Goal: Book appointment/travel/reservation

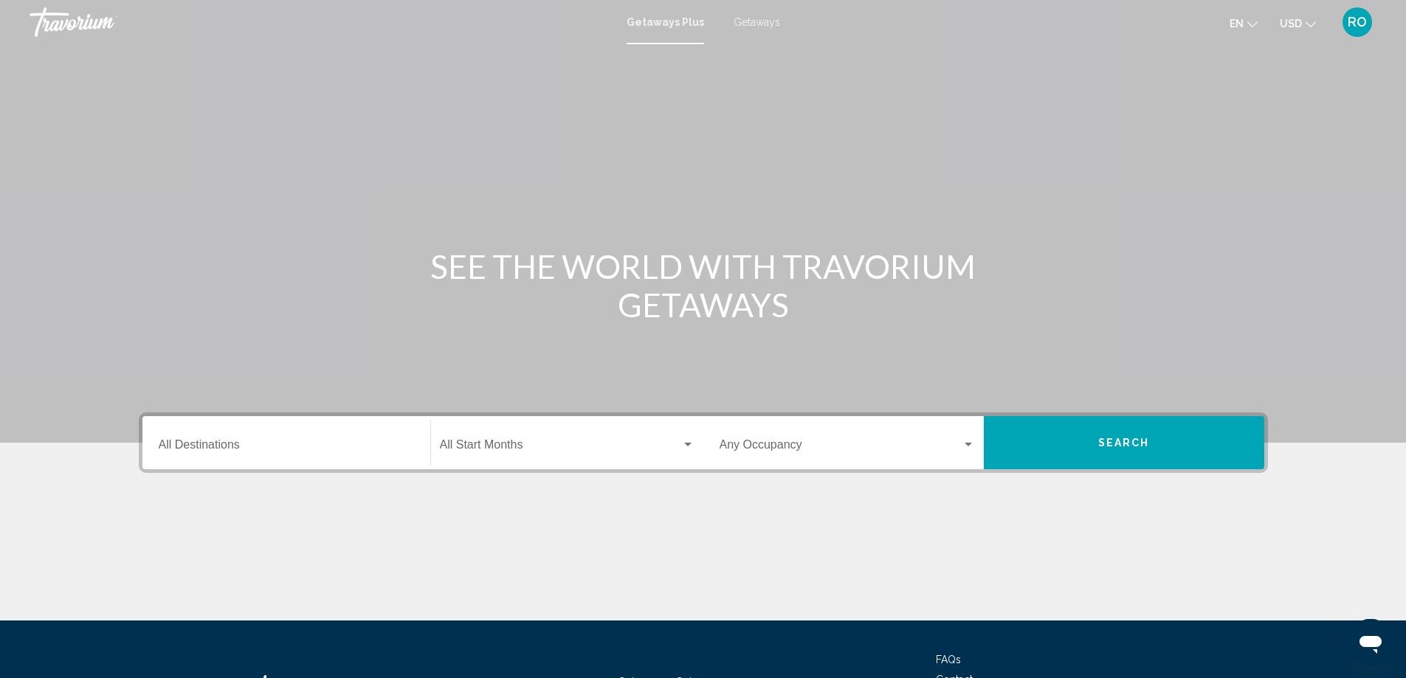
click at [756, 18] on span "Getaways" at bounding box center [757, 22] width 47 height 12
click at [372, 445] on input "Destination All Destinations" at bounding box center [286, 447] width 255 height 13
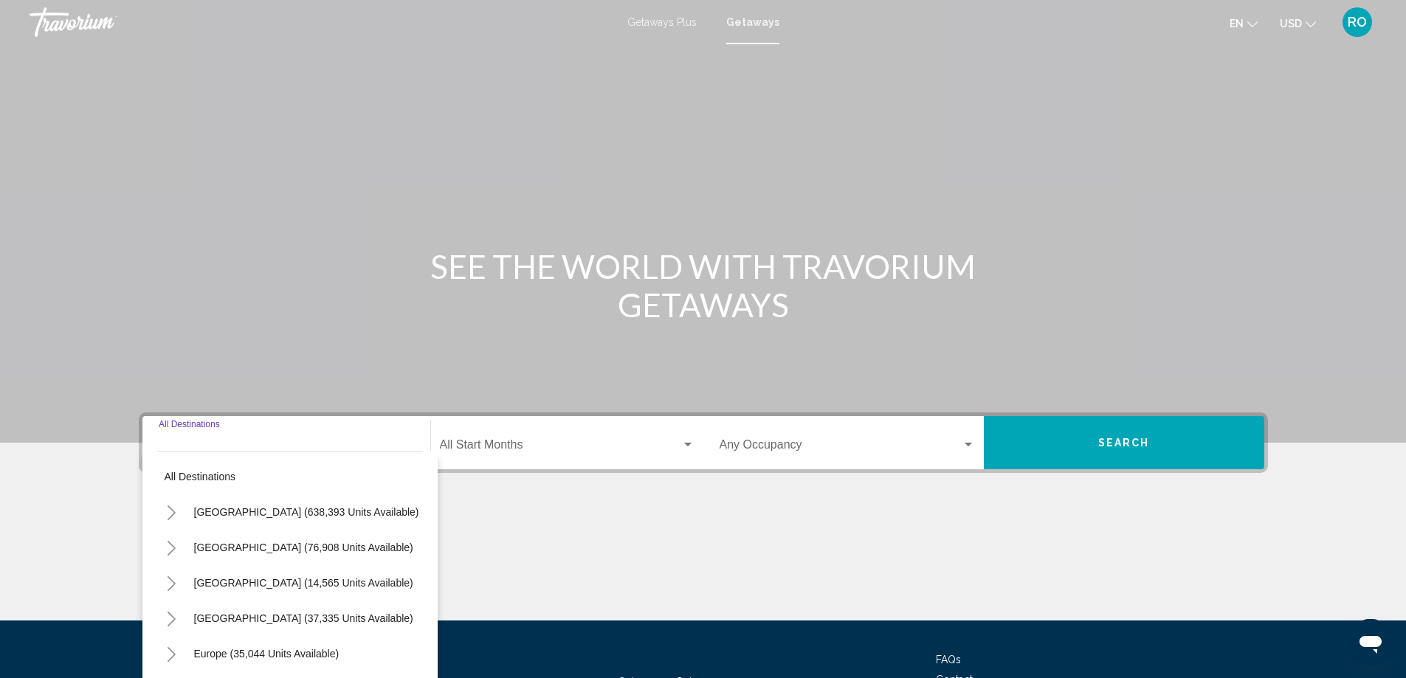
scroll to position [74, 0]
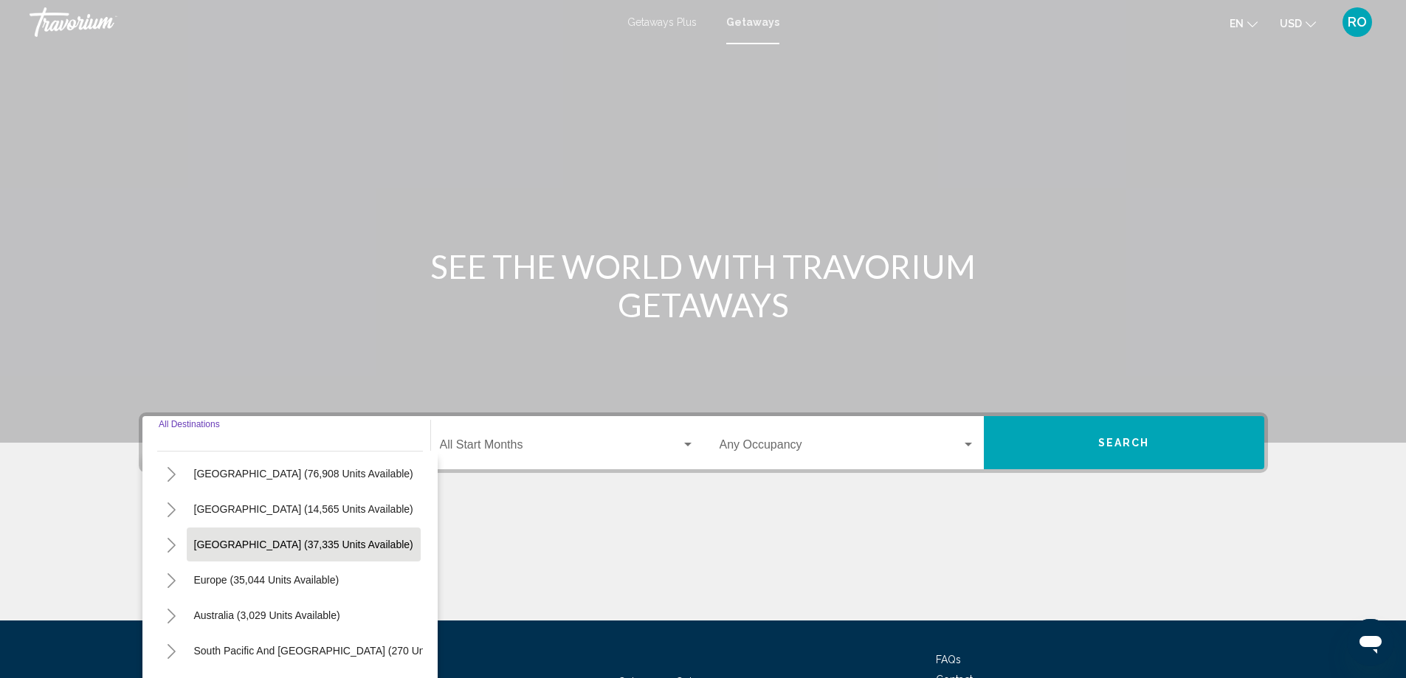
click at [243, 542] on span "[GEOGRAPHIC_DATA] (37,335 units available)" at bounding box center [303, 545] width 219 height 12
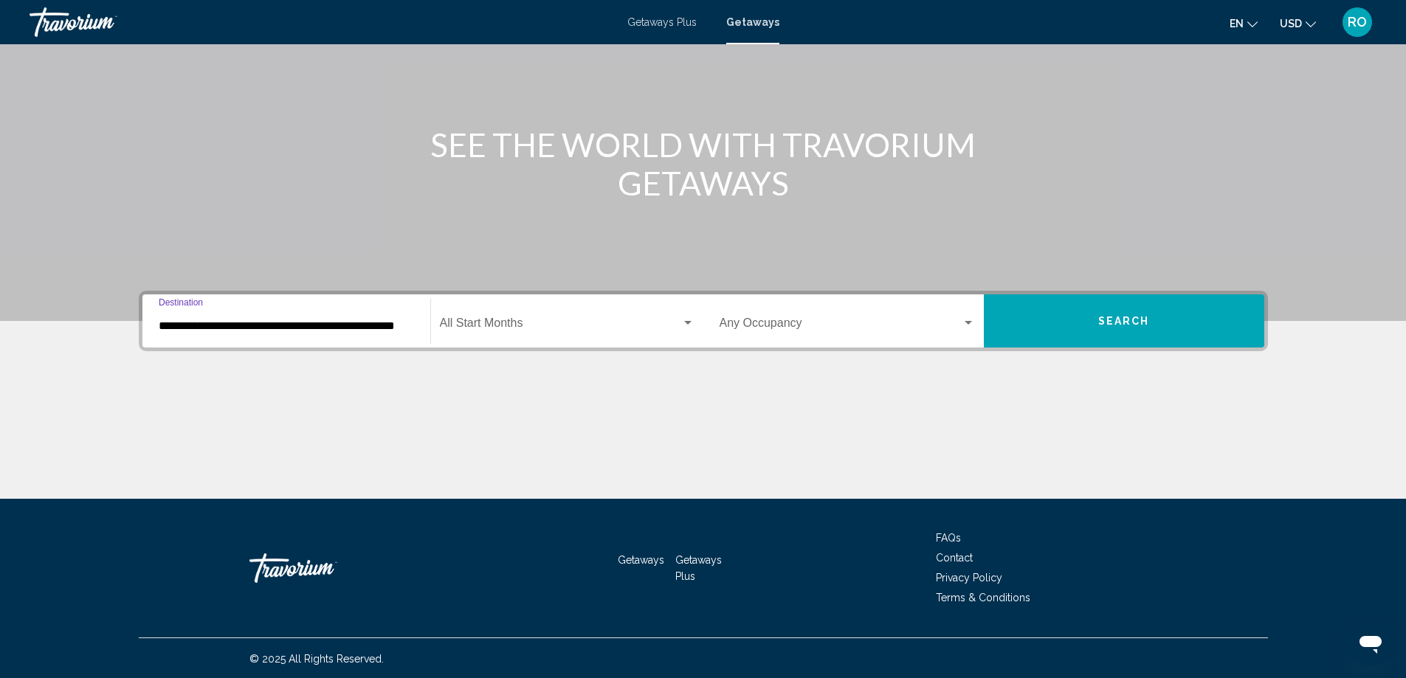
scroll to position [123, 0]
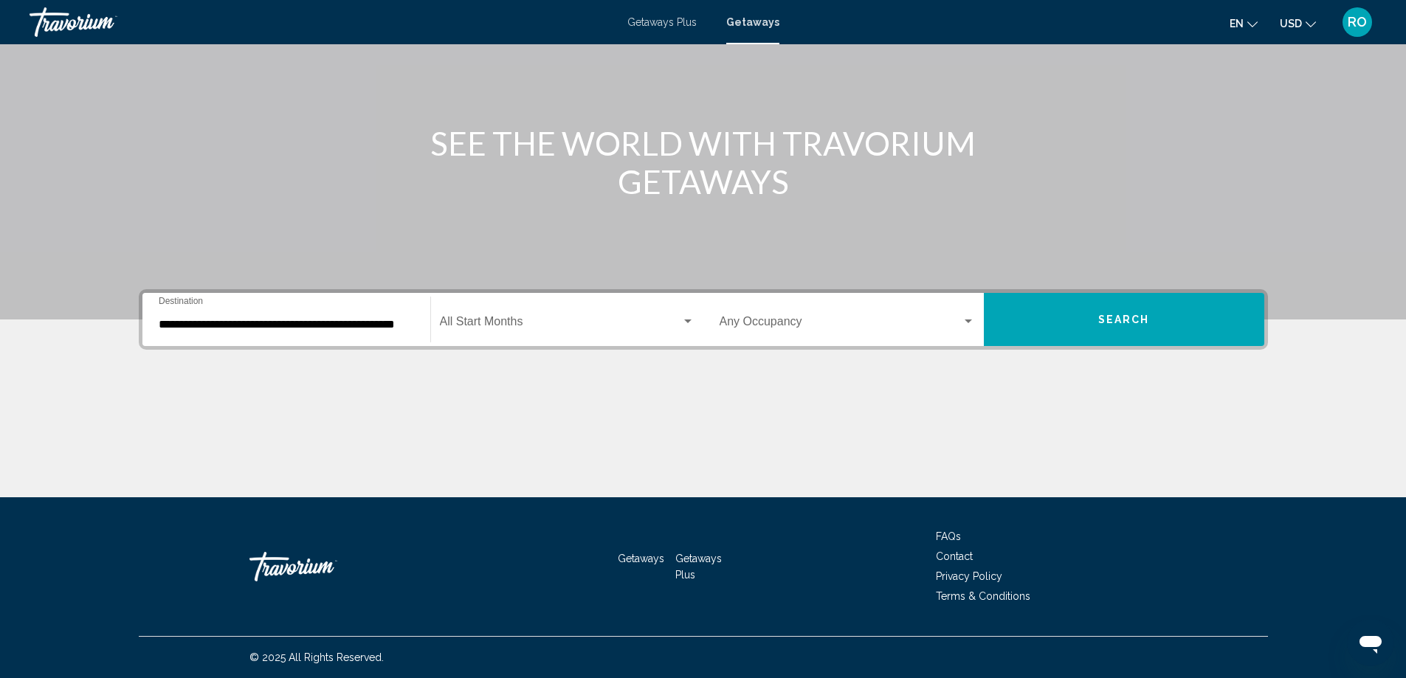
click at [368, 334] on div "**********" at bounding box center [286, 320] width 255 height 47
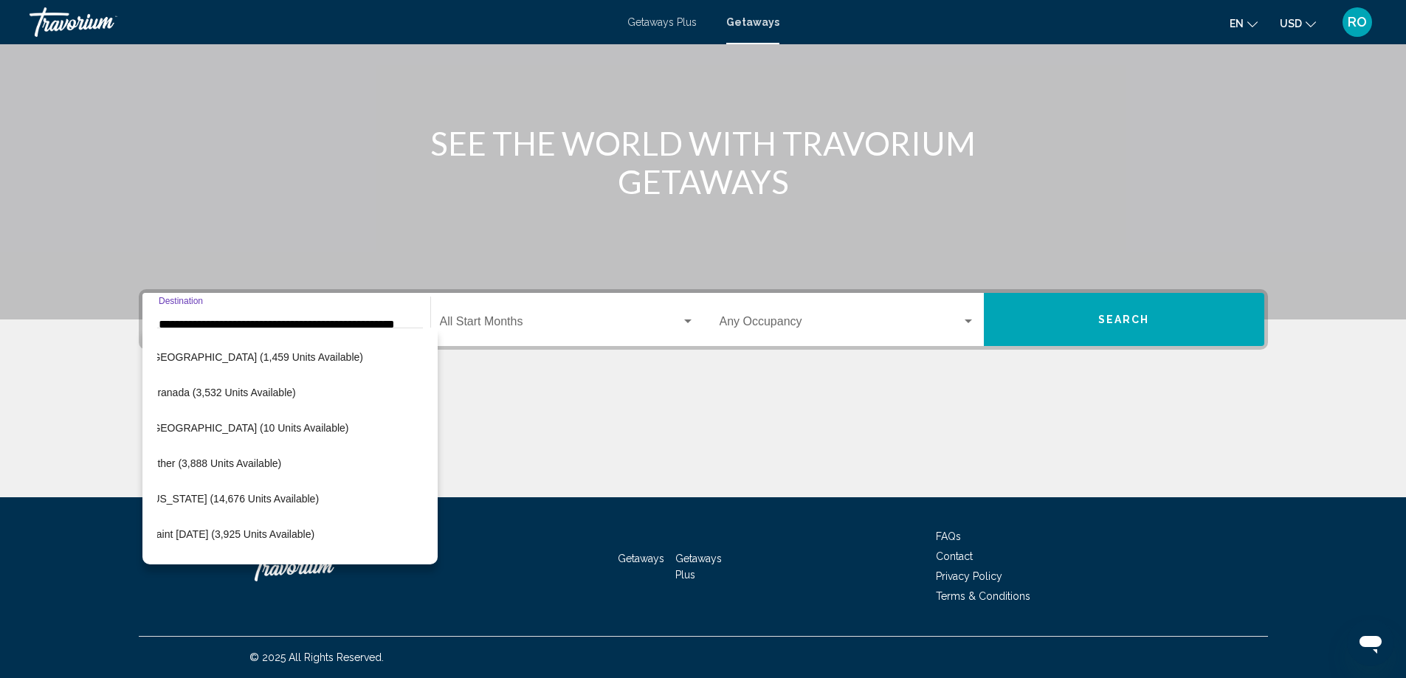
scroll to position [354, 30]
click at [241, 433] on button "[US_STATE] (14,676 units available)" at bounding box center [234, 425] width 185 height 34
type input "**********"
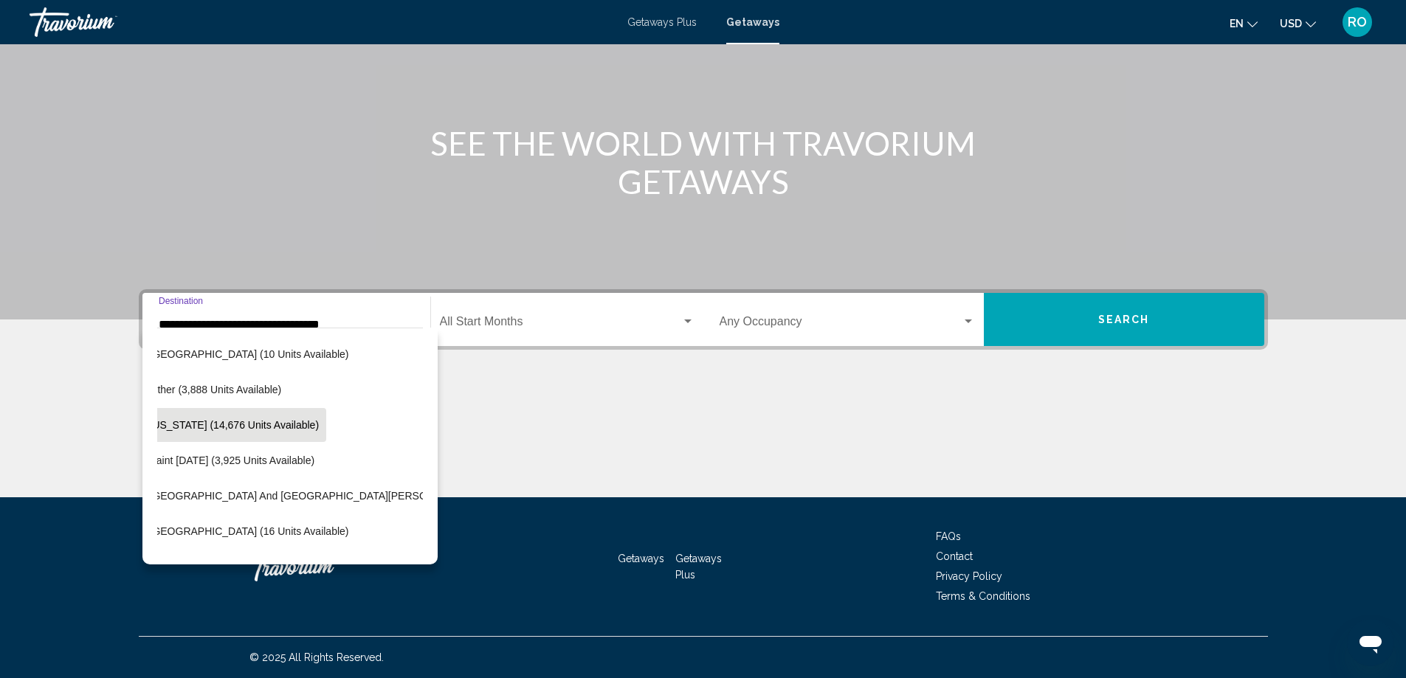
scroll to position [0, 0]
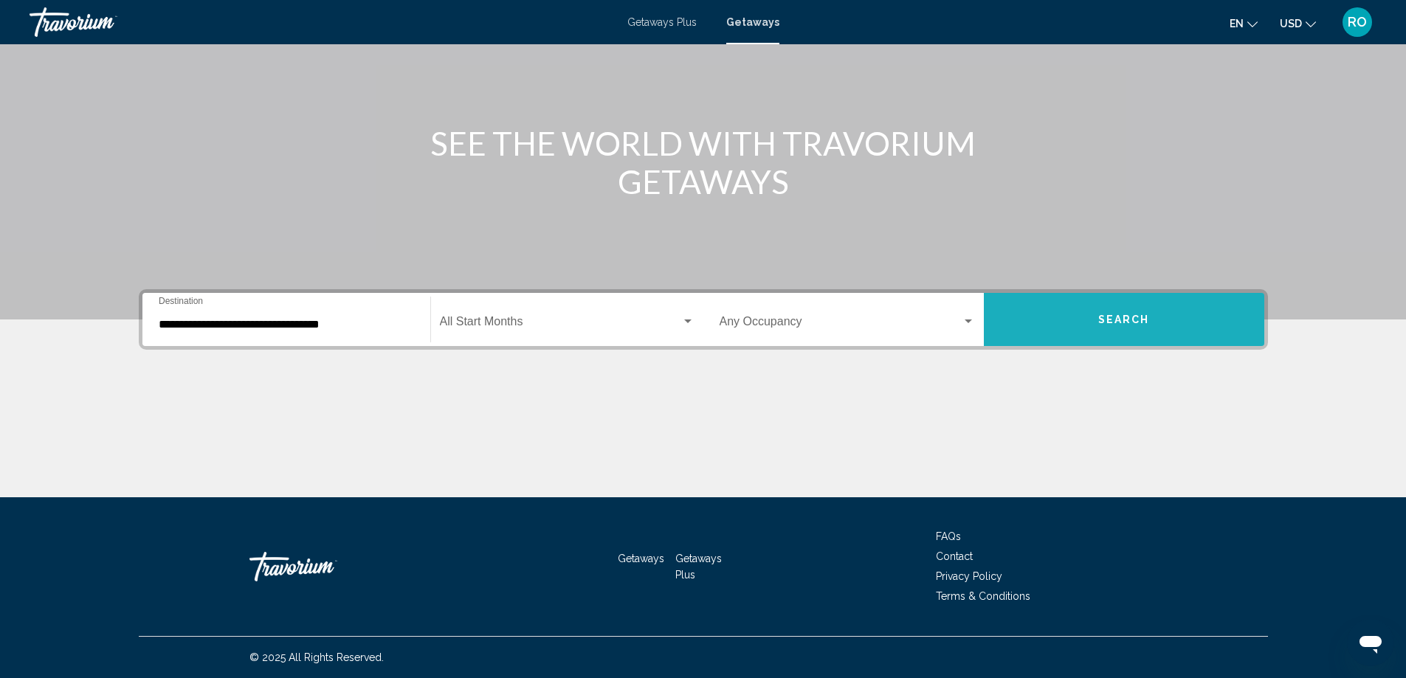
click at [1093, 308] on button "Search" at bounding box center [1124, 319] width 281 height 53
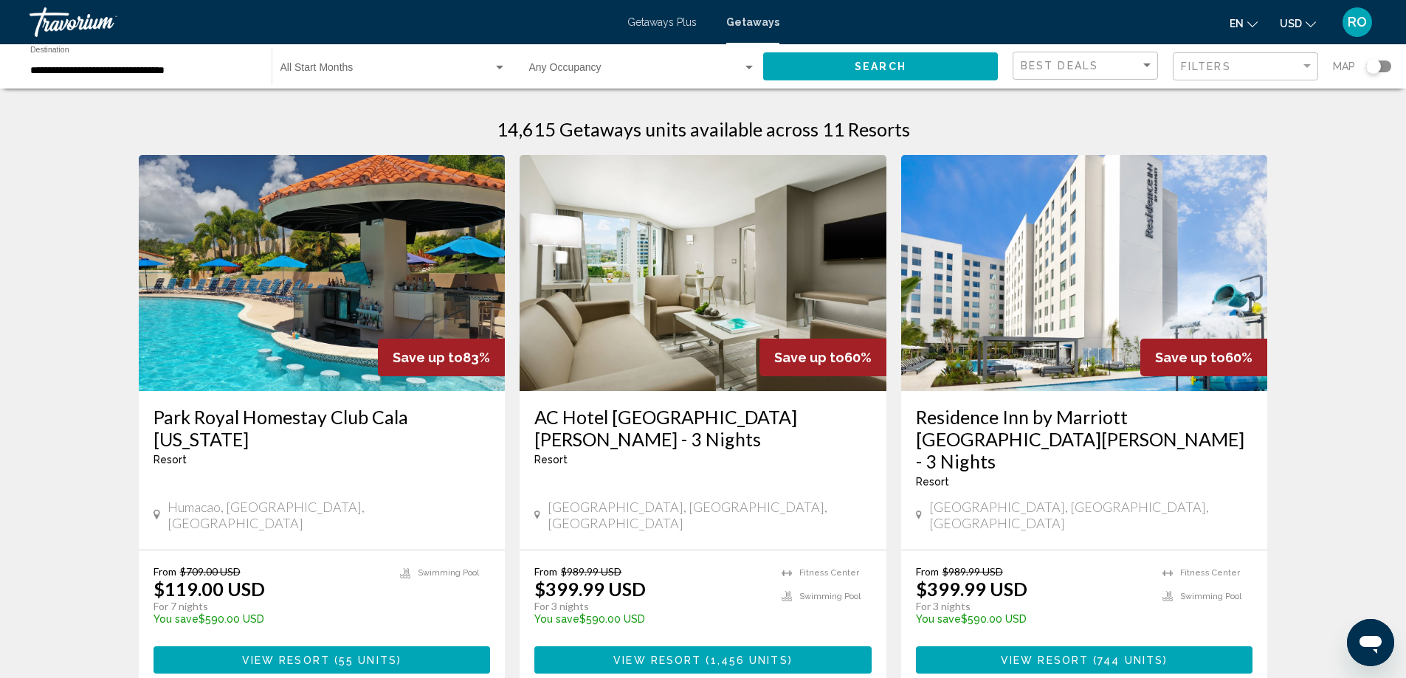
click at [304, 310] on img "Main content" at bounding box center [322, 273] width 367 height 236
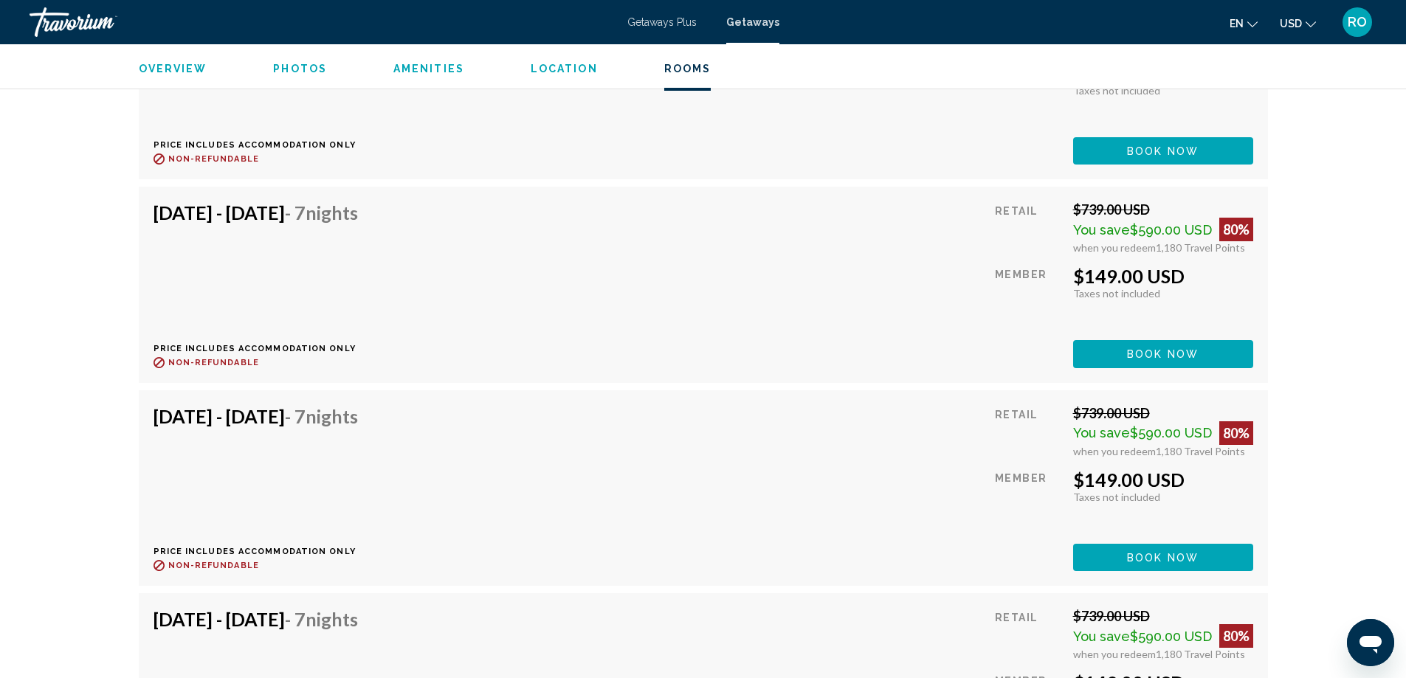
scroll to position [3049, 0]
